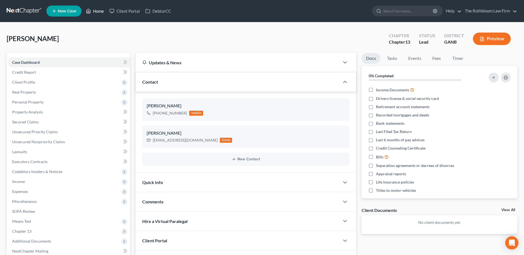
drag, startPoint x: 101, startPoint y: 11, endPoint x: 166, endPoint y: 74, distance: 89.9
click at [101, 11] on link "Home" at bounding box center [94, 11] width 23 height 10
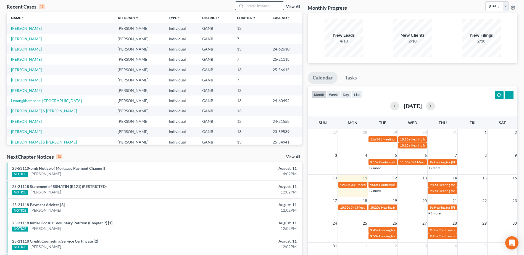
click at [258, 5] on input "search" at bounding box center [264, 6] width 39 height 8
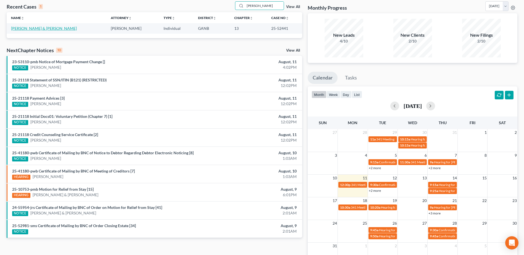
type input "[PERSON_NAME]"
click at [29, 27] on link "[PERSON_NAME] & [PERSON_NAME]" at bounding box center [44, 28] width 66 height 5
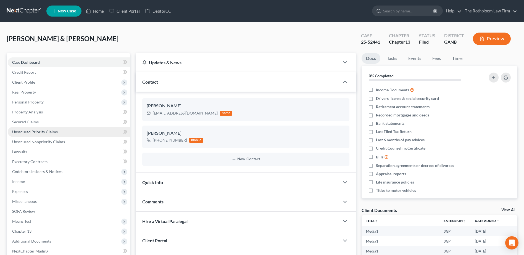
scroll to position [83, 0]
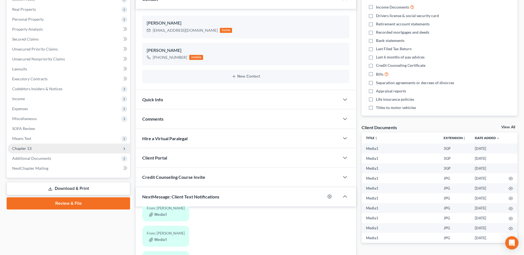
drag, startPoint x: 24, startPoint y: 148, endPoint x: 42, endPoint y: 152, distance: 18.0
click at [24, 148] on span "Chapter 13" at bounding box center [21, 148] width 19 height 5
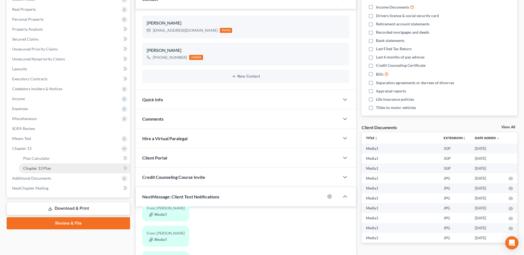
click at [36, 171] on link "Chapter 13 Plan" at bounding box center [74, 169] width 111 height 10
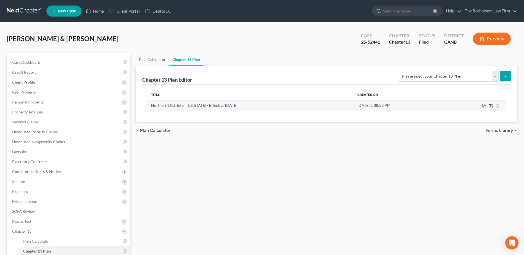
click at [491, 108] on icon "button" at bounding box center [490, 105] width 3 height 3
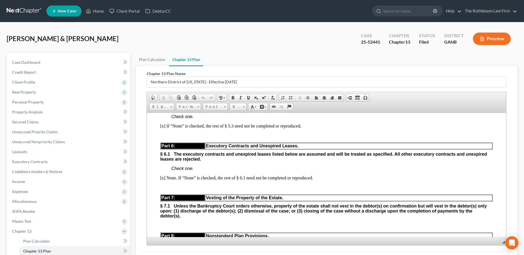
scroll to position [78, 0]
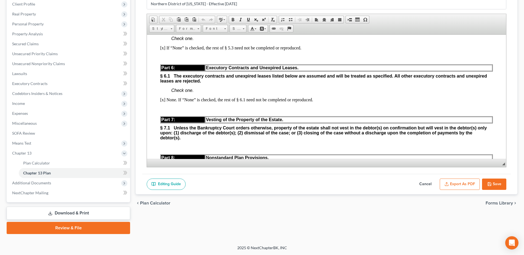
click at [423, 184] on button "Cancel" at bounding box center [425, 185] width 24 height 12
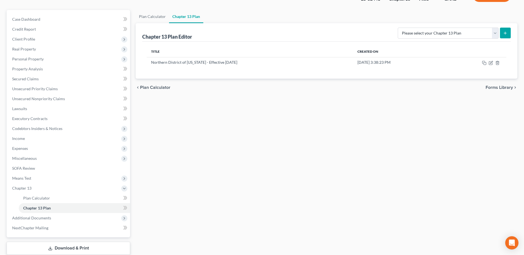
scroll to position [0, 0]
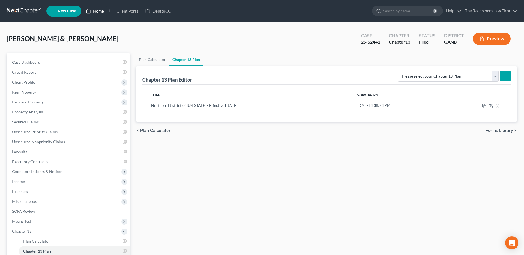
drag, startPoint x: 99, startPoint y: 12, endPoint x: 116, endPoint y: 19, distance: 17.9
click at [99, 12] on link "Home" at bounding box center [94, 11] width 23 height 10
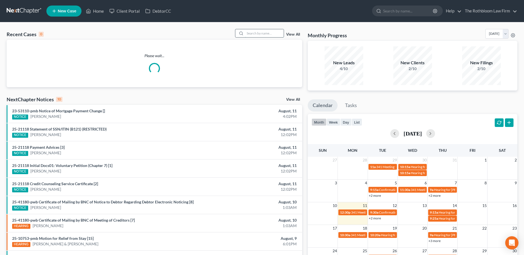
click at [254, 35] on input "search" at bounding box center [264, 33] width 39 height 8
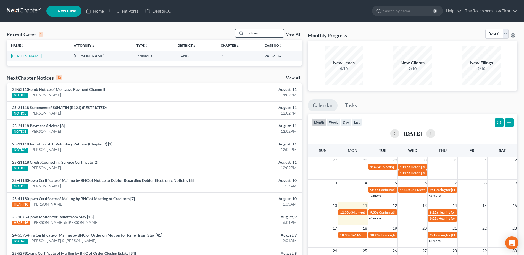
drag, startPoint x: 263, startPoint y: 32, endPoint x: 243, endPoint y: 32, distance: 19.6
click at [243, 32] on div "moham" at bounding box center [259, 33] width 49 height 9
type input "pour"
click at [33, 56] on td "Pour, [PERSON_NAME]" at bounding box center [44, 56] width 75 height 10
click at [14, 53] on td "Pour, [PERSON_NAME]" at bounding box center [44, 56] width 75 height 10
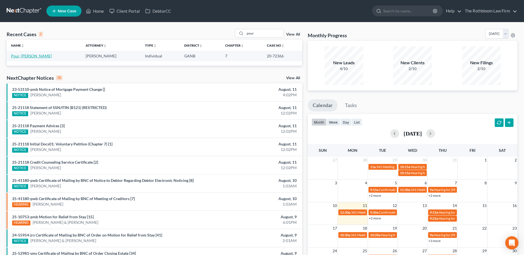
click at [12, 56] on link "Pour, [PERSON_NAME]" at bounding box center [31, 56] width 41 height 5
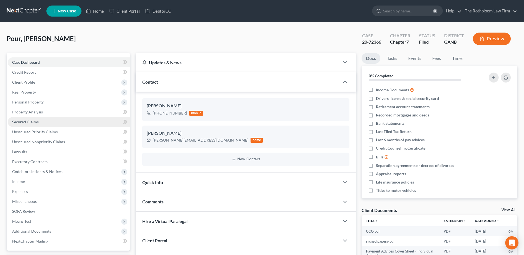
click at [26, 124] on span "Secured Claims" at bounding box center [25, 122] width 27 height 5
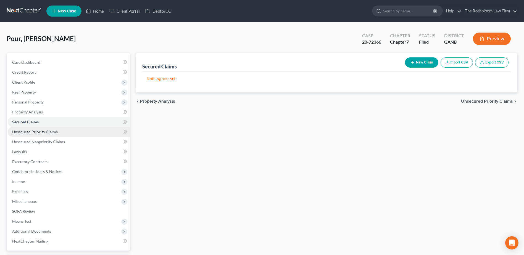
click at [36, 132] on span "Unsecured Priority Claims" at bounding box center [35, 132] width 46 height 5
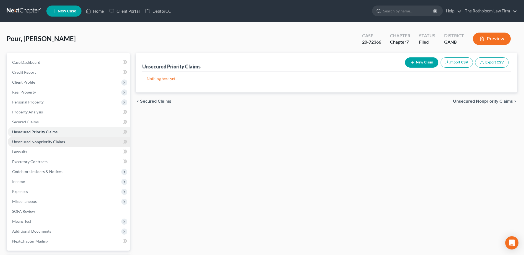
click at [30, 142] on span "Unsecured Nonpriority Claims" at bounding box center [38, 142] width 53 height 5
